Goal: Task Accomplishment & Management: Manage account settings

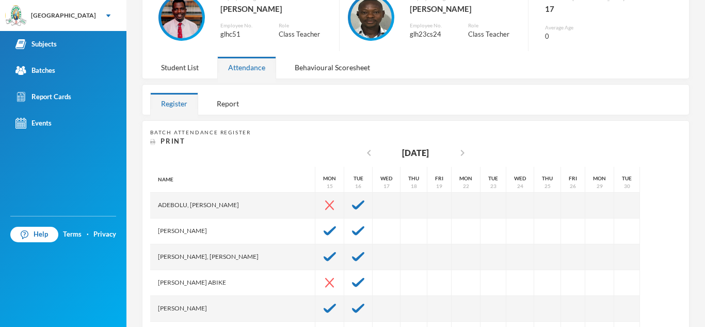
scroll to position [78, 0]
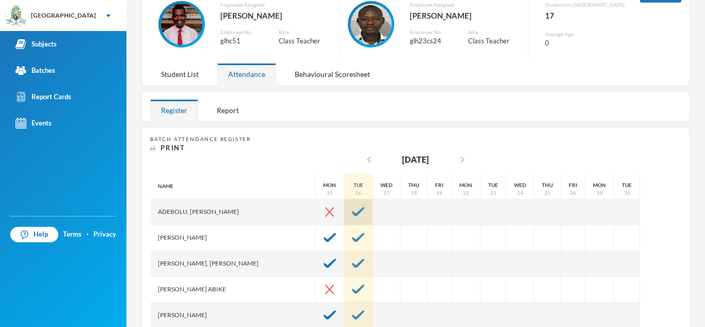
click at [346, 211] on div at bounding box center [358, 212] width 28 height 26
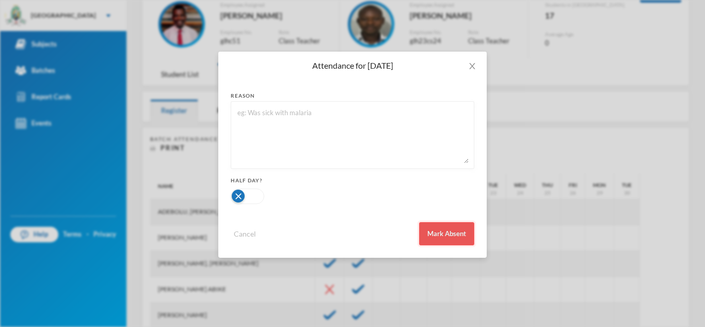
click at [445, 238] on button "Mark Absent" at bounding box center [446, 233] width 55 height 23
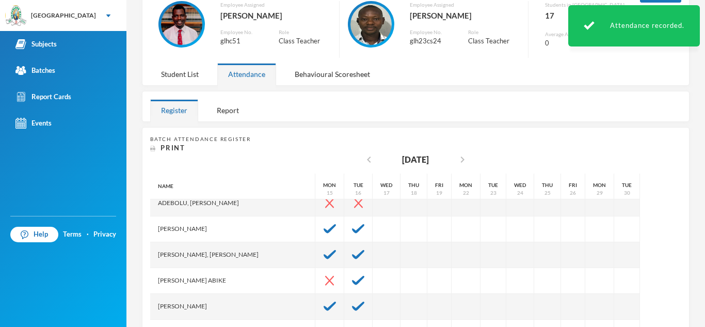
scroll to position [9, 0]
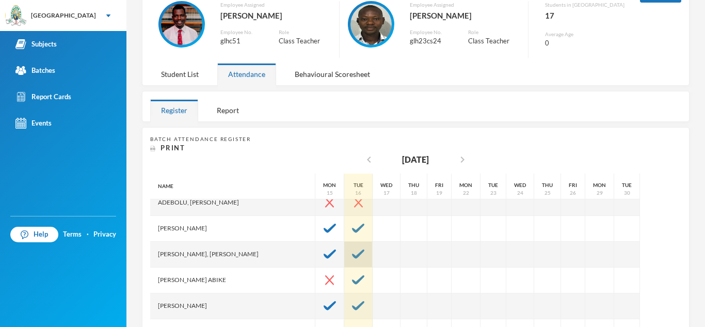
click at [352, 257] on img at bounding box center [358, 253] width 12 height 9
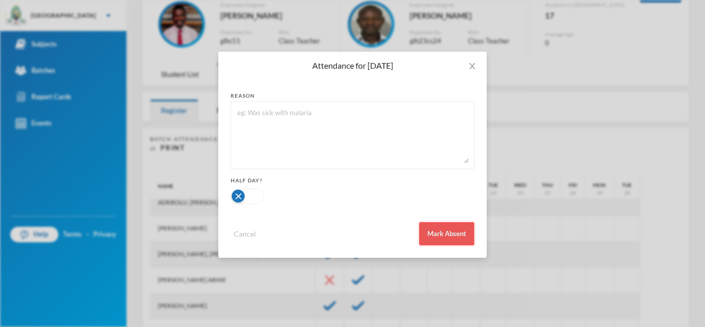
click at [450, 234] on button "Mark Absent" at bounding box center [446, 233] width 55 height 23
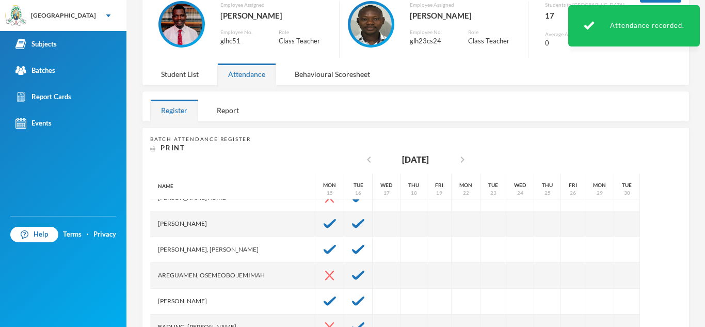
scroll to position [90, 0]
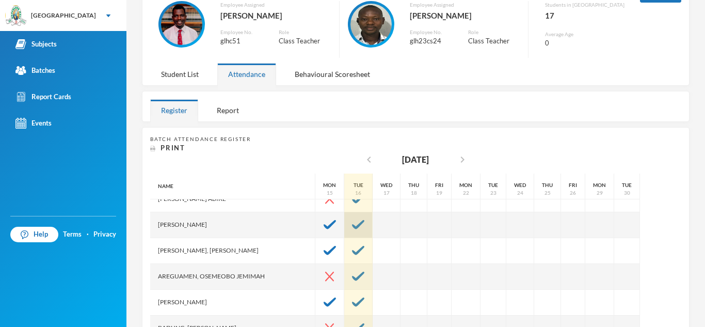
click at [352, 221] on img at bounding box center [358, 224] width 12 height 9
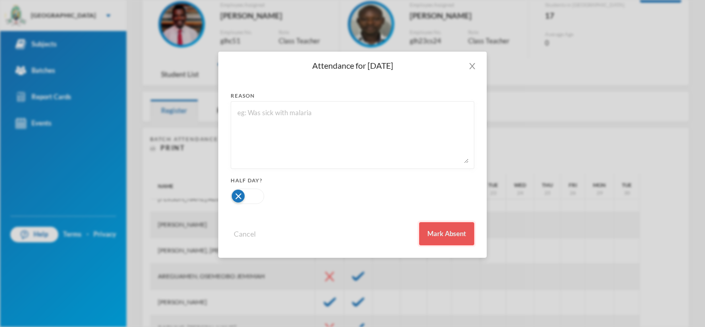
click at [442, 239] on button "Mark Absent" at bounding box center [446, 233] width 55 height 23
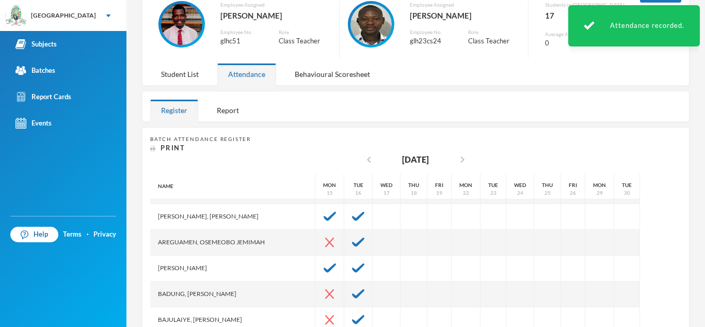
scroll to position [128, 0]
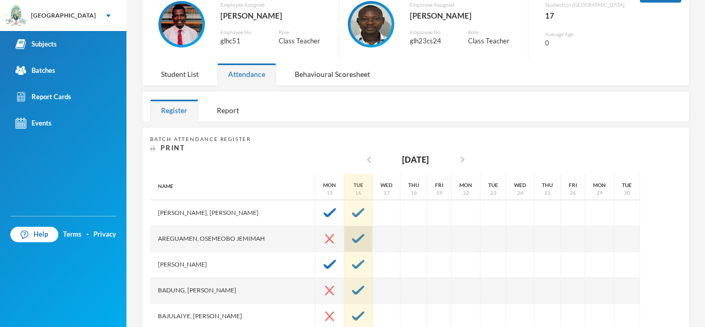
click at [352, 238] on img at bounding box center [358, 238] width 12 height 9
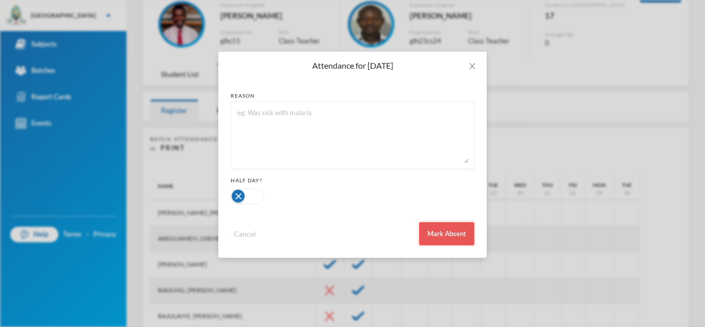
click at [447, 236] on button "Mark Absent" at bounding box center [446, 233] width 55 height 23
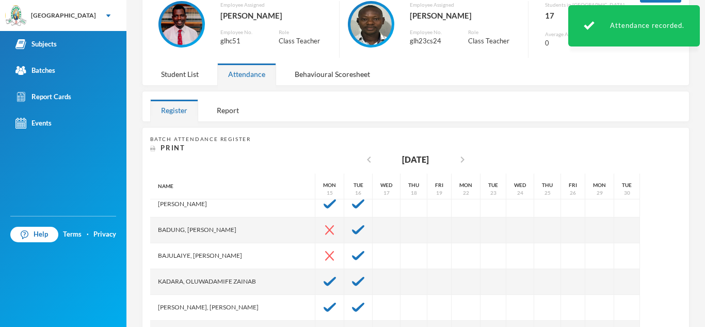
scroll to position [193, 0]
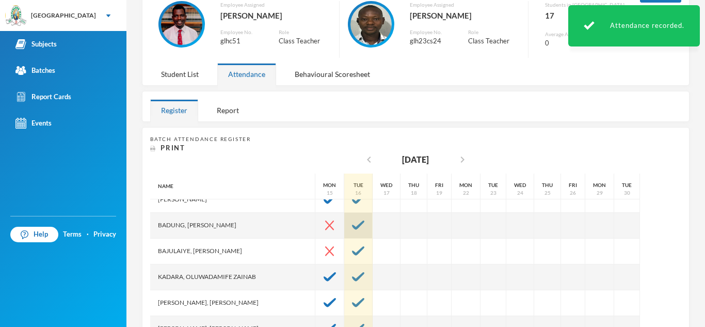
click at [352, 225] on img at bounding box center [358, 224] width 12 height 9
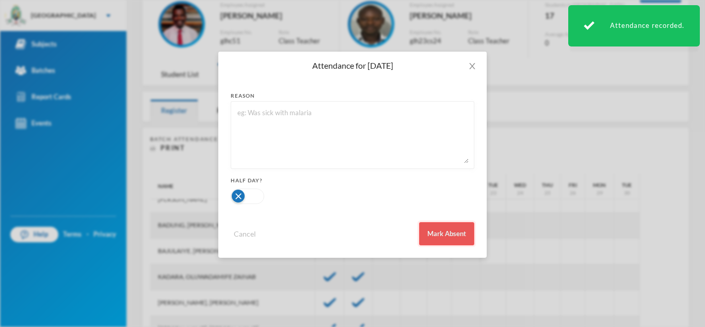
click at [444, 231] on button "Mark Absent" at bounding box center [446, 233] width 55 height 23
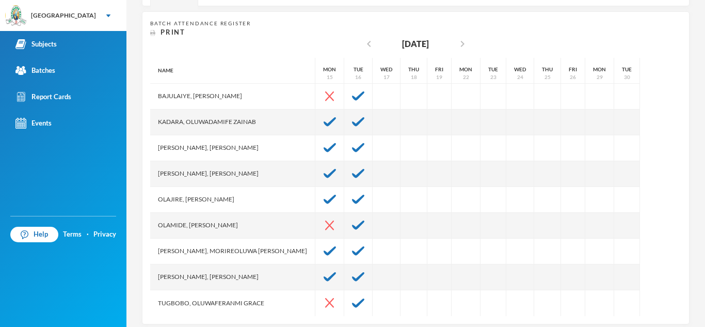
scroll to position [206, 0]
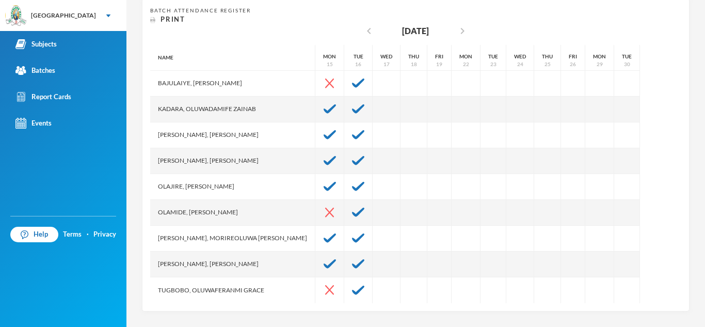
click at [211, 219] on div "Olamide, [PERSON_NAME]" at bounding box center [232, 213] width 165 height 26
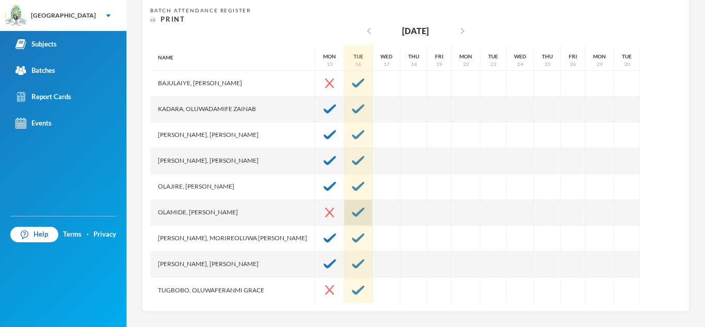
click at [352, 215] on img at bounding box center [358, 212] width 12 height 9
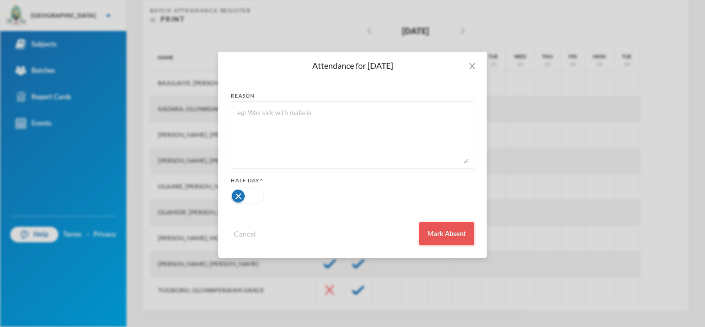
click at [450, 241] on button "Mark Absent" at bounding box center [446, 233] width 55 height 23
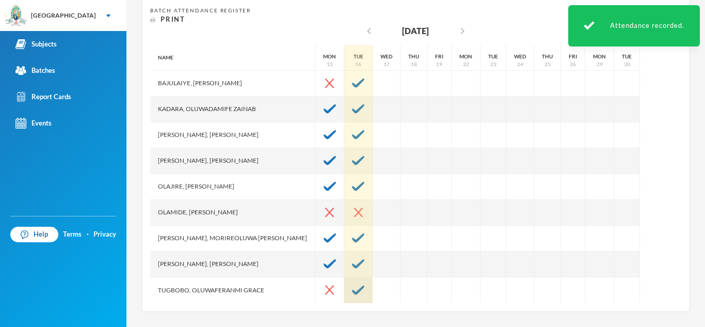
click at [352, 291] on img at bounding box center [358, 289] width 12 height 9
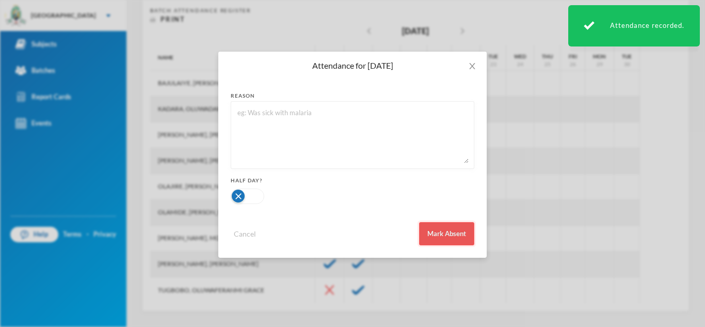
click at [443, 227] on button "Mark Absent" at bounding box center [446, 233] width 55 height 23
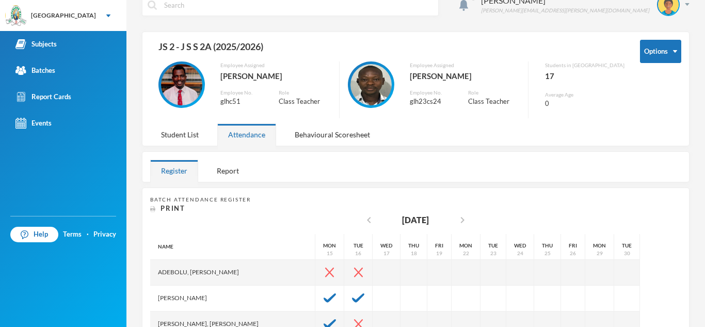
scroll to position [13, 0]
